Goal: Task Accomplishment & Management: Manage account settings

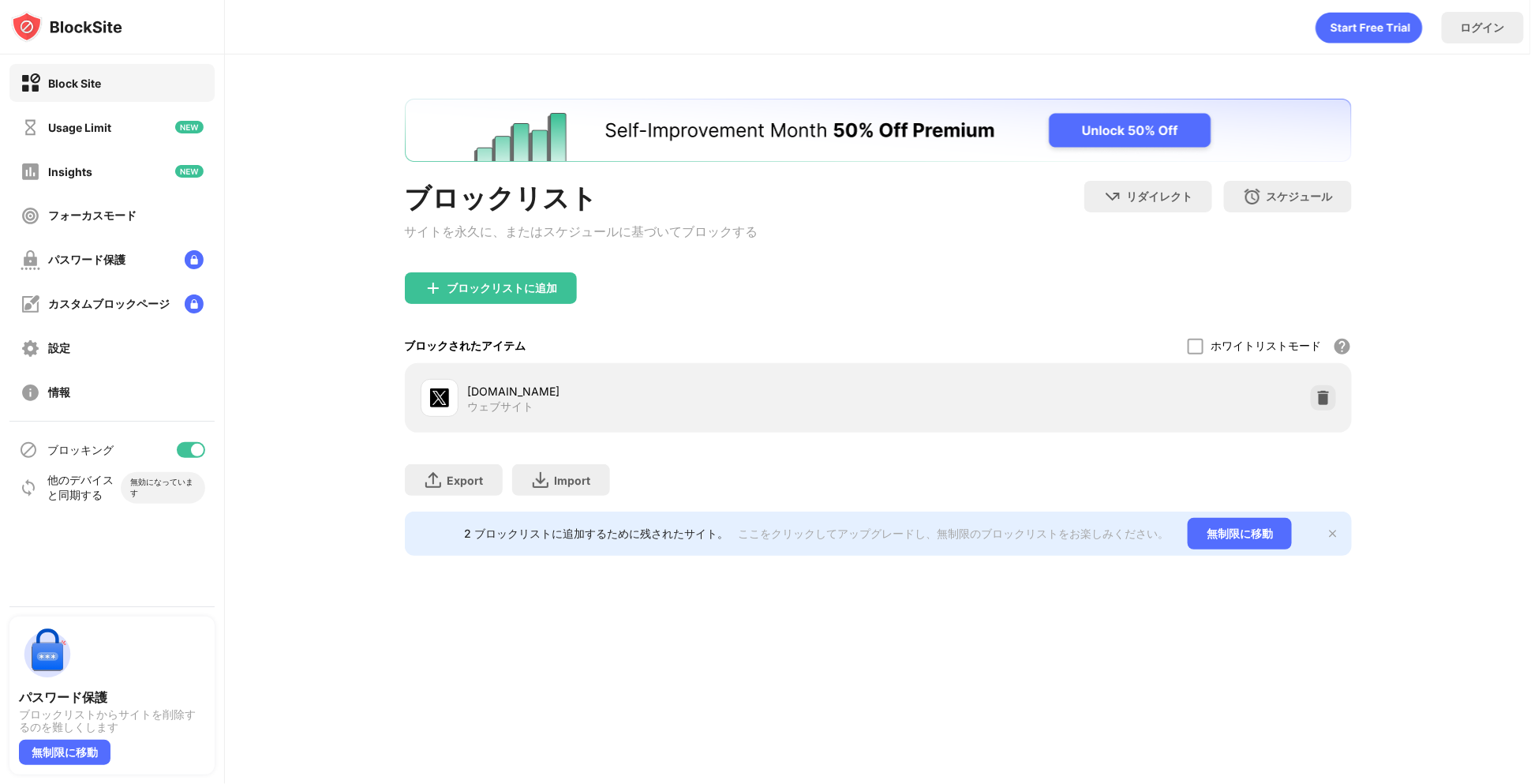
click at [1321, 396] on div at bounding box center [1323, 398] width 25 height 25
